Goal: Information Seeking & Learning: Learn about a topic

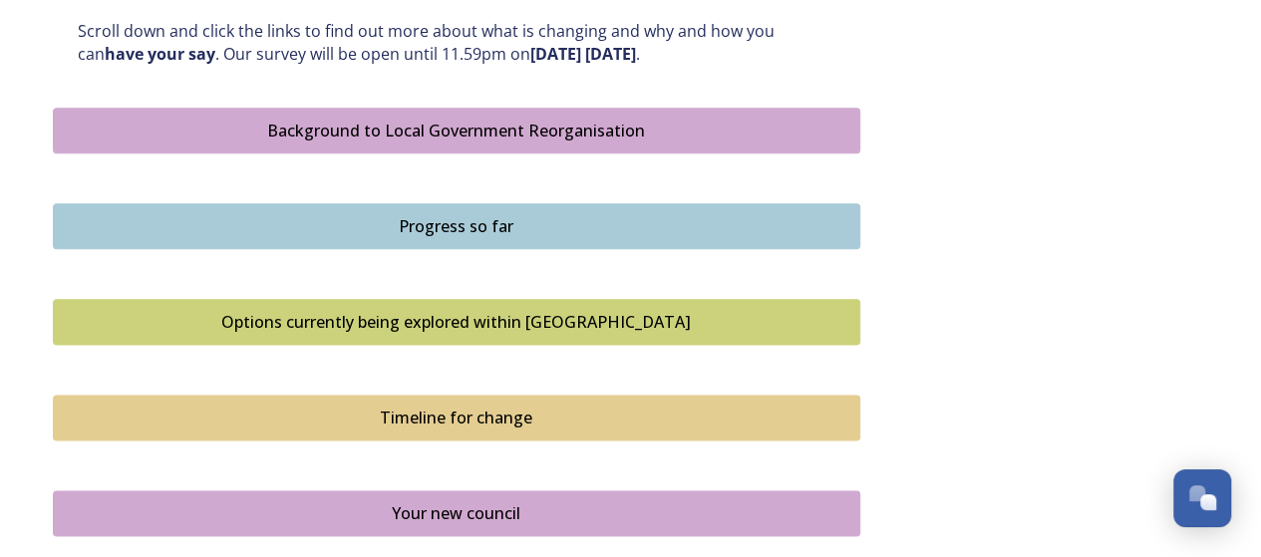
scroll to position [1197, 0]
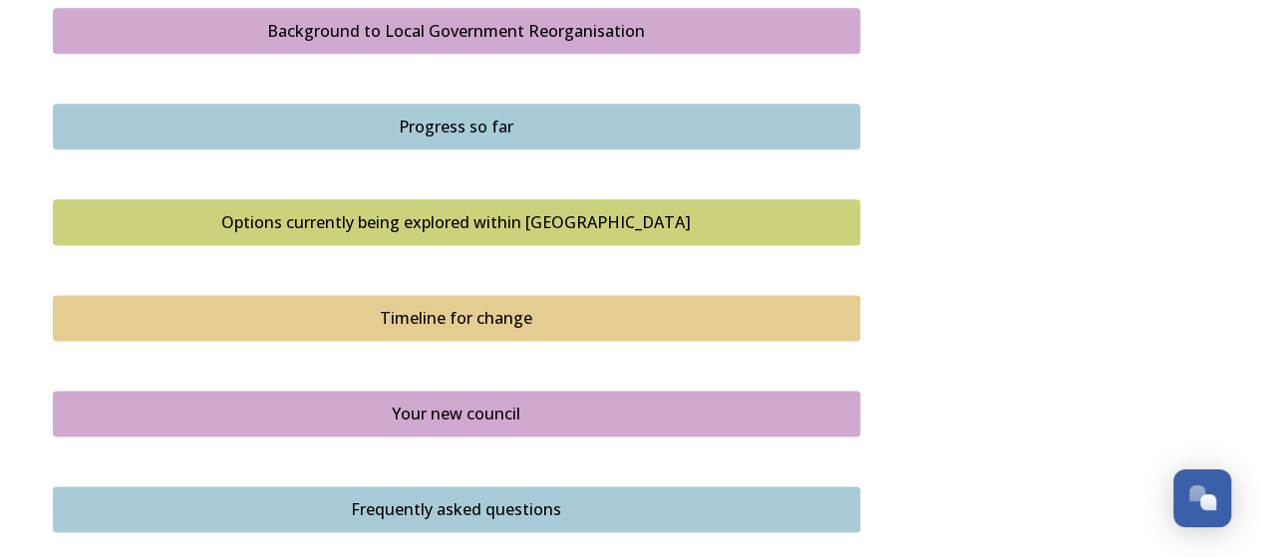
click at [509, 220] on div "Options currently being explored within [GEOGRAPHIC_DATA]" at bounding box center [457, 222] width 786 height 24
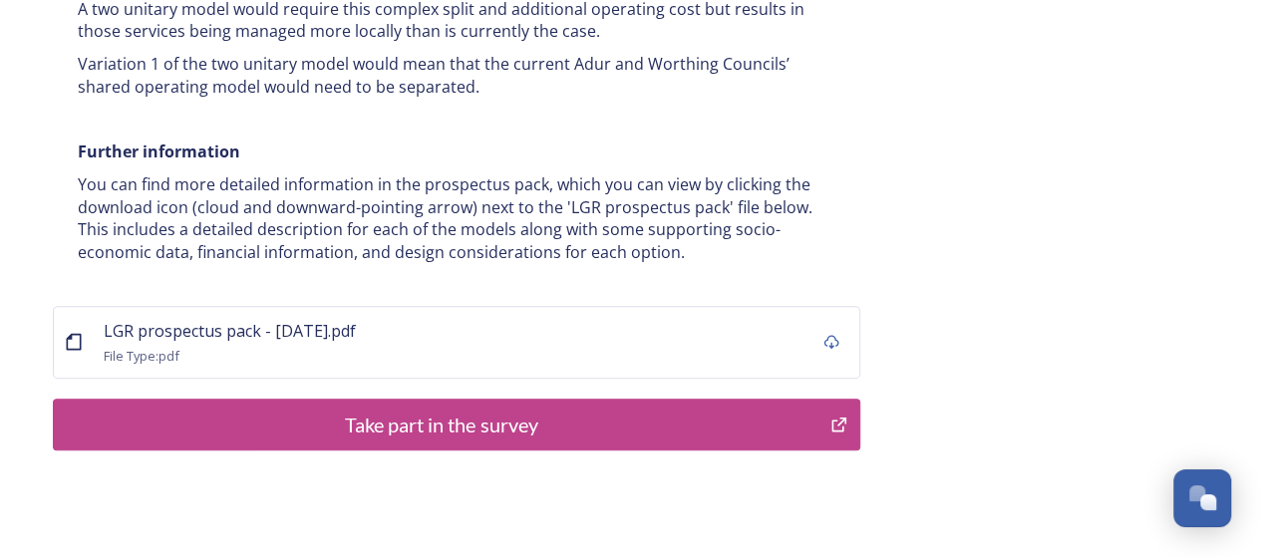
scroll to position [4142, 0]
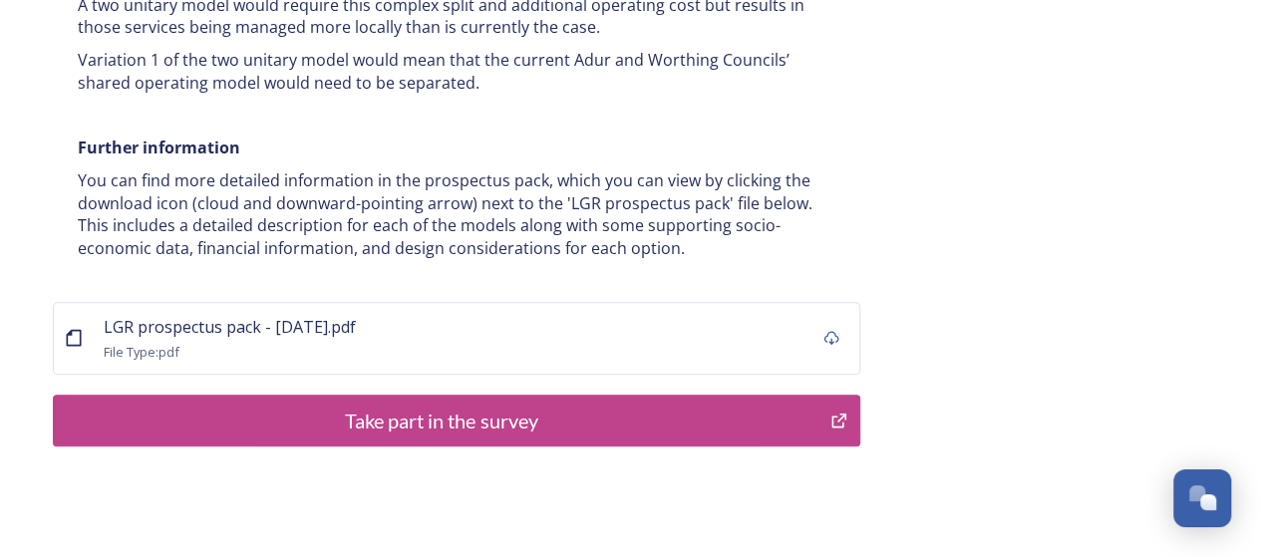
click at [701, 406] on div "Take part in the survey" at bounding box center [442, 421] width 757 height 30
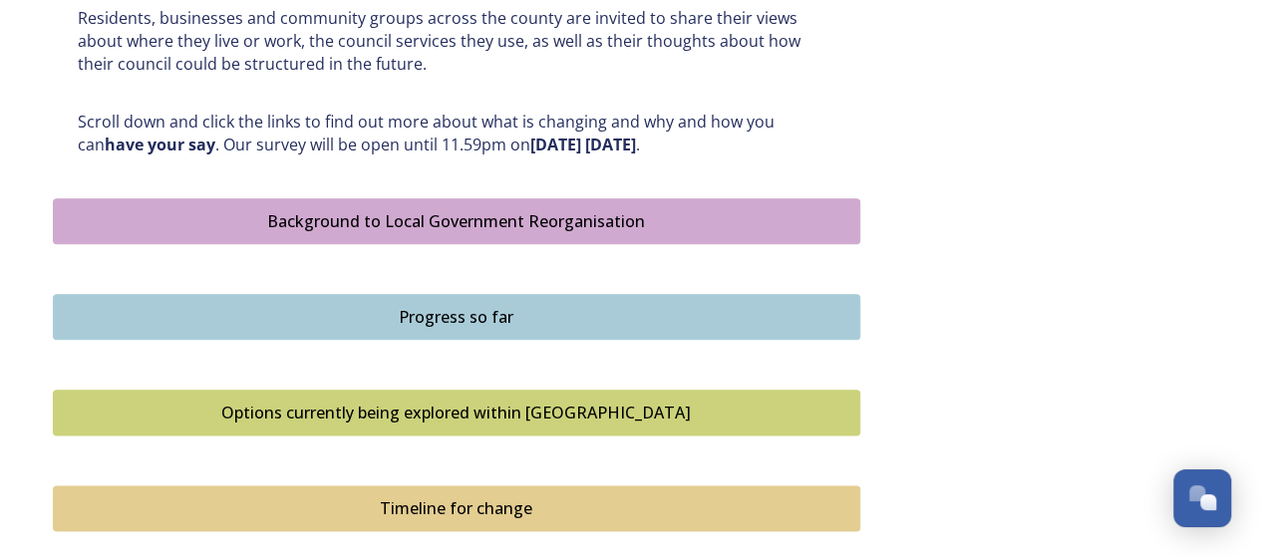
scroll to position [997, 0]
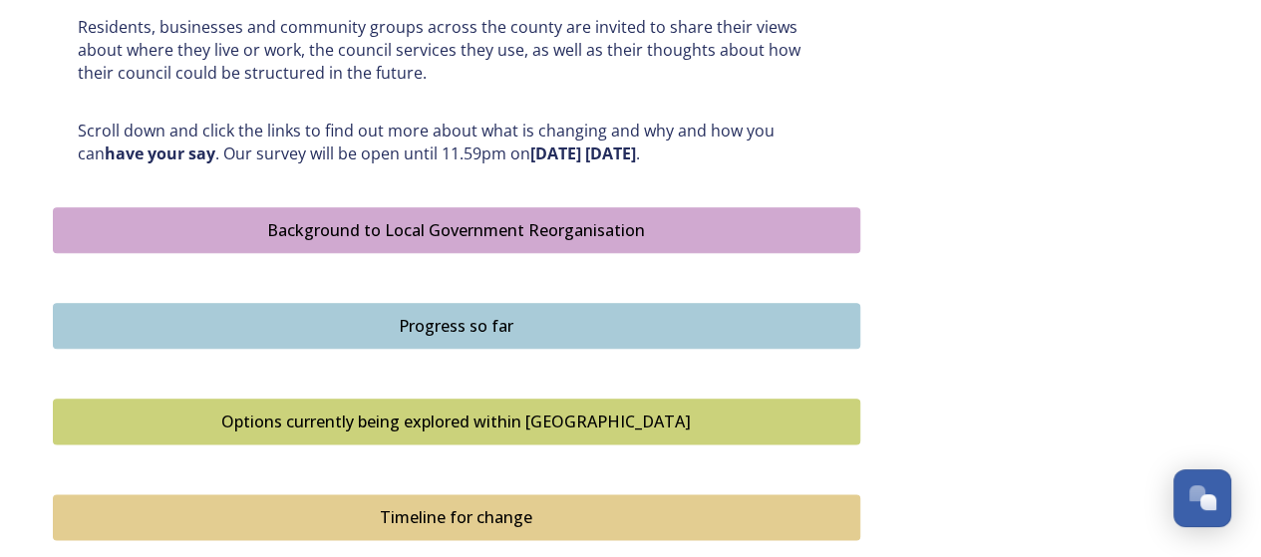
click at [572, 322] on div "Progress so far" at bounding box center [457, 326] width 786 height 24
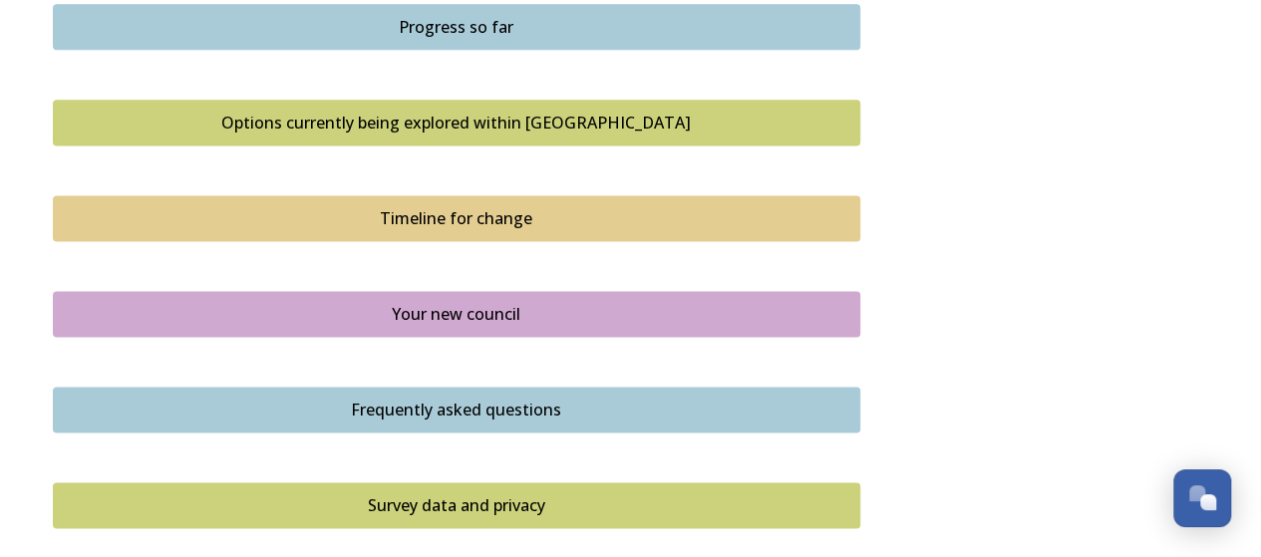
scroll to position [1396, 0]
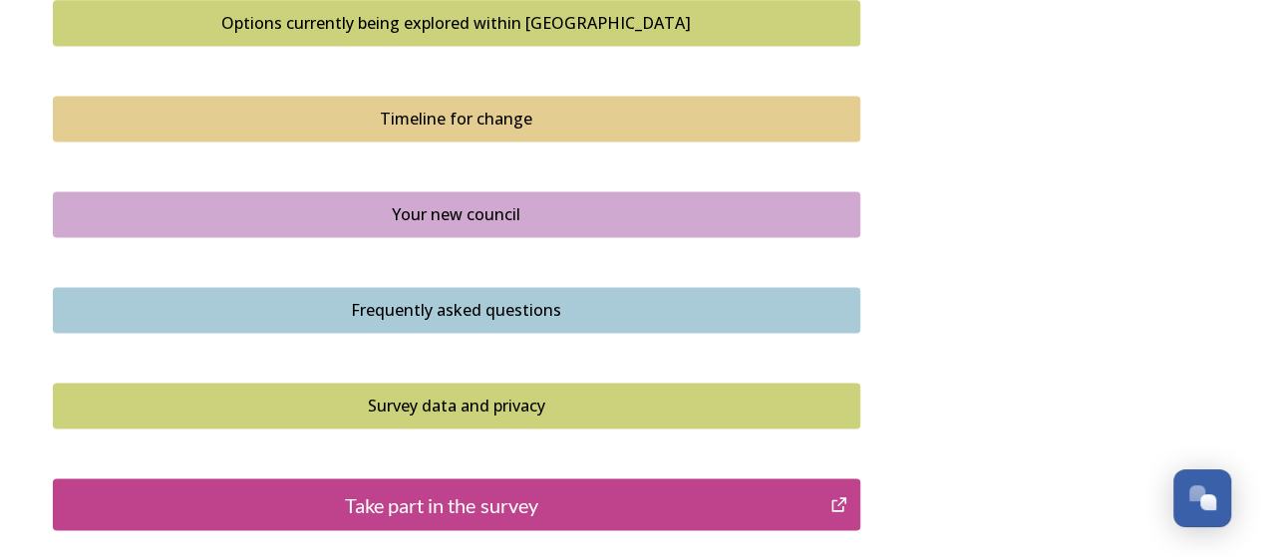
click at [505, 310] on div "Frequently asked questions" at bounding box center [457, 310] width 786 height 24
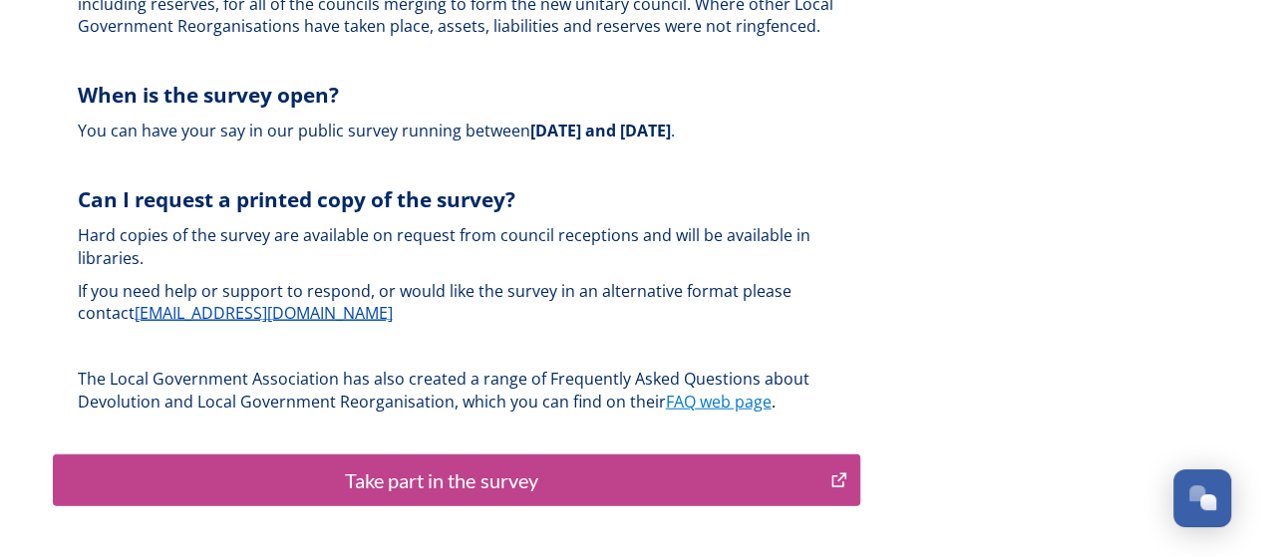
scroll to position [6083, 0]
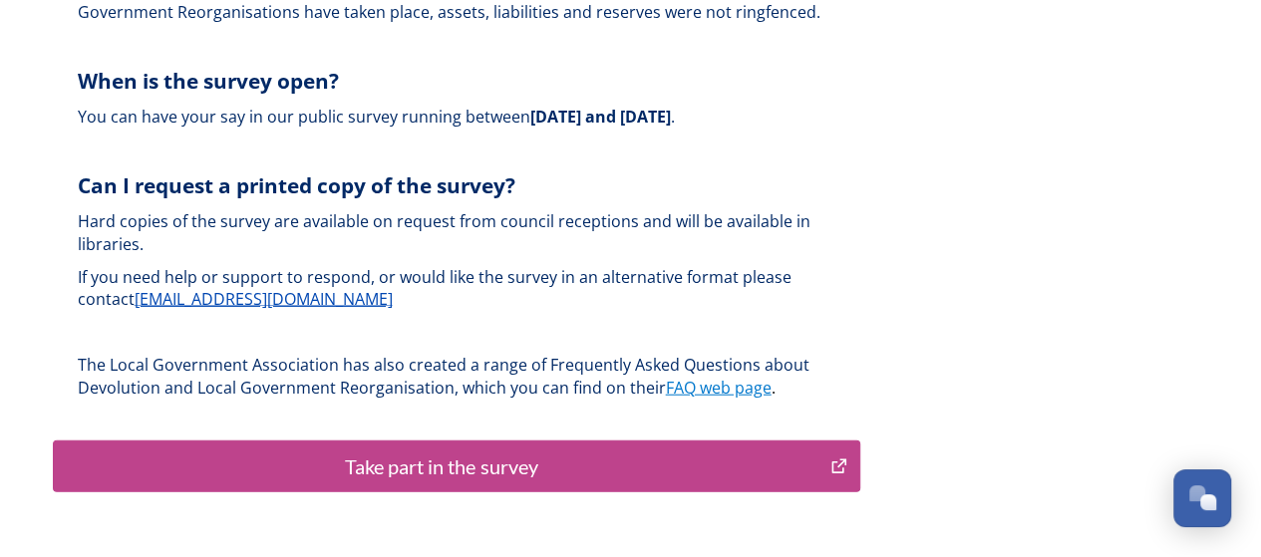
click at [471, 452] on div "Take part in the survey" at bounding box center [442, 467] width 757 height 30
